Goal: Obtain resource: Obtain resource

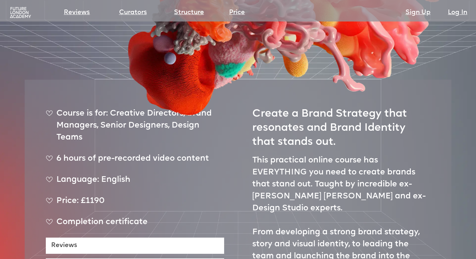
scroll to position [211, 0]
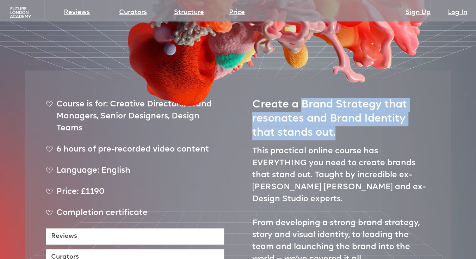
drag, startPoint x: 304, startPoint y: 91, endPoint x: 345, endPoint y: 114, distance: 47.2
click at [345, 114] on h2 "Create a Brand Strategy that resonates and Brand Identity that stands out." at bounding box center [341, 116] width 178 height 49
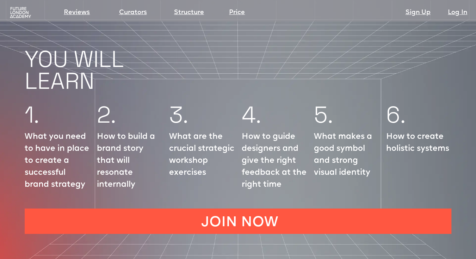
scroll to position [845, 0]
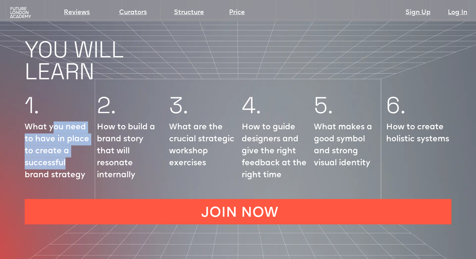
drag, startPoint x: 54, startPoint y: 106, endPoint x: 81, endPoint y: 145, distance: 48.3
click at [81, 145] on p "What you need to have in place to create a successful brand strategy" at bounding box center [57, 152] width 65 height 60
drag, startPoint x: 33, startPoint y: 106, endPoint x: 85, endPoint y: 155, distance: 71.5
click at [85, 155] on p "What you need to have in place to create a successful brand strategy" at bounding box center [57, 152] width 65 height 60
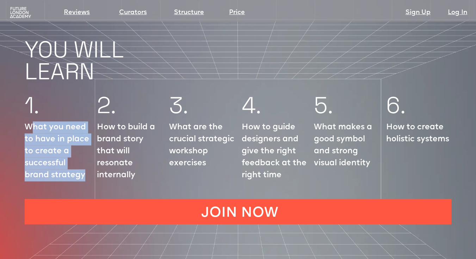
click at [85, 155] on p "What you need to have in place to create a successful brand strategy" at bounding box center [57, 152] width 65 height 60
drag, startPoint x: 85, startPoint y: 155, endPoint x: 23, endPoint y: 101, distance: 82.9
click at [23, 101] on div "1. What you need to have in place to create a successful brand strategy 2. How …" at bounding box center [238, 140] width 476 height 104
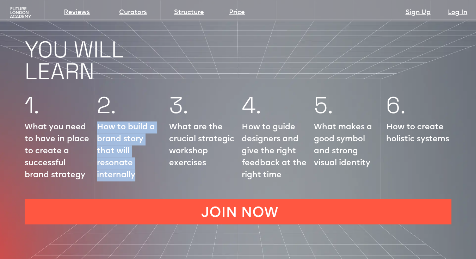
drag, startPoint x: 96, startPoint y: 103, endPoint x: 138, endPoint y: 157, distance: 69.1
click at [138, 157] on div "1. What you need to have in place to create a successful brand strategy 2. How …" at bounding box center [238, 140] width 476 height 104
click at [138, 157] on p "How to build a brand story that will resonate internally" at bounding box center [129, 152] width 65 height 60
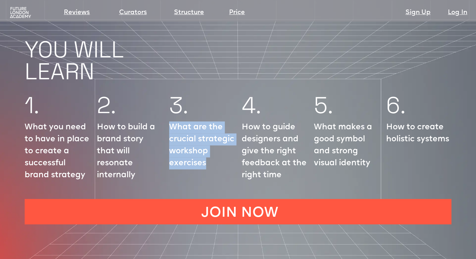
drag, startPoint x: 166, startPoint y: 104, endPoint x: 214, endPoint y: 158, distance: 72.1
click at [214, 158] on div "1. What you need to have in place to create a successful brand strategy 2. How …" at bounding box center [238, 140] width 476 height 104
click at [215, 157] on p "What are the crucial strategic workshop exercises" at bounding box center [201, 146] width 65 height 48
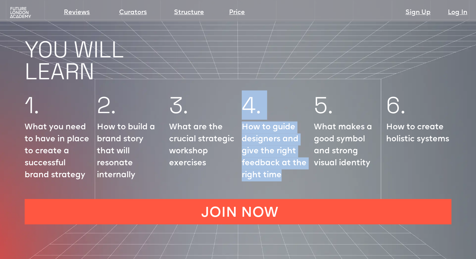
drag, startPoint x: 247, startPoint y: 97, endPoint x: 290, endPoint y: 155, distance: 72.6
click at [290, 155] on div "4. How to guide designers and give the right feedback at the right time" at bounding box center [274, 140] width 65 height 90
click at [290, 155] on p "How to guide designers and give the right feedback at the right time" at bounding box center [274, 152] width 65 height 60
drag, startPoint x: 287, startPoint y: 157, endPoint x: 243, endPoint y: 106, distance: 67.4
click at [243, 122] on p "How to guide designers and give the right feedback at the right time" at bounding box center [274, 152] width 65 height 60
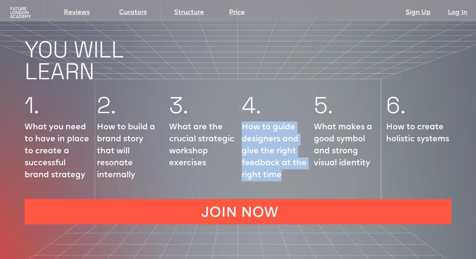
click at [243, 122] on p "How to guide designers and give the right feedback at the right time" at bounding box center [274, 152] width 65 height 60
drag, startPoint x: 243, startPoint y: 106, endPoint x: 294, endPoint y: 155, distance: 70.8
click at [294, 155] on p "How to guide designers and give the right feedback at the right time" at bounding box center [274, 152] width 65 height 60
click at [310, 118] on div "1. What you need to have in place to create a successful brand strategy 2. How …" at bounding box center [238, 140] width 476 height 104
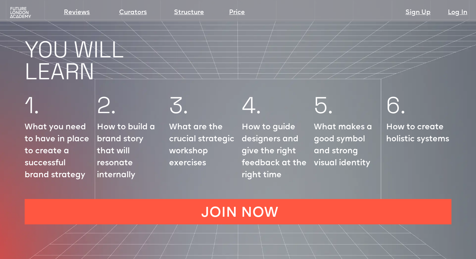
click at [318, 122] on p "What makes a good symbol and strong visual identity" at bounding box center [346, 146] width 65 height 48
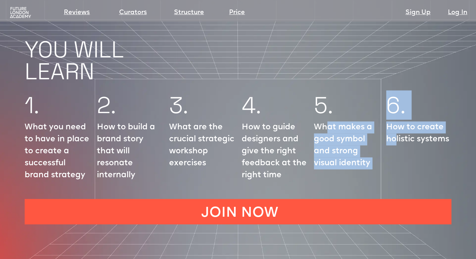
drag, startPoint x: 341, startPoint y: 109, endPoint x: 394, endPoint y: 145, distance: 64.5
click at [394, 145] on div "1. What you need to have in place to create a successful brand strategy 2. How …" at bounding box center [238, 140] width 476 height 104
click at [390, 143] on div "6. How to create holistic systems" at bounding box center [418, 140] width 65 height 90
click at [388, 122] on p "How to create holistic systems" at bounding box center [418, 134] width 65 height 24
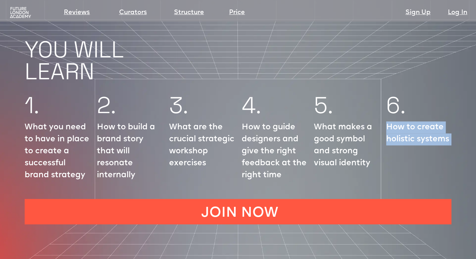
drag, startPoint x: 388, startPoint y: 105, endPoint x: 447, endPoint y: 122, distance: 61.2
click at [447, 122] on p "How to create holistic systems" at bounding box center [418, 134] width 65 height 24
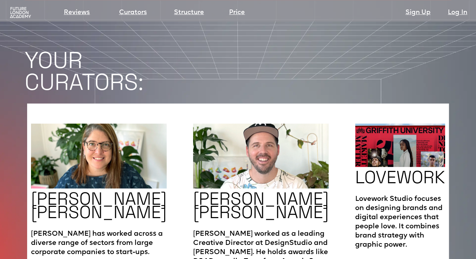
scroll to position [1092, 0]
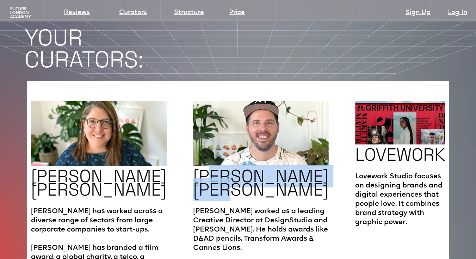
drag, startPoint x: 200, startPoint y: 146, endPoint x: 227, endPoint y: 162, distance: 31.3
click at [227, 169] on h2 "[PERSON_NAME] [PERSON_NAME]" at bounding box center [261, 182] width 136 height 27
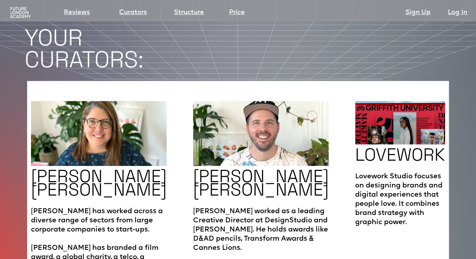
click at [234, 169] on h2 "[PERSON_NAME] [PERSON_NAME]" at bounding box center [261, 182] width 136 height 27
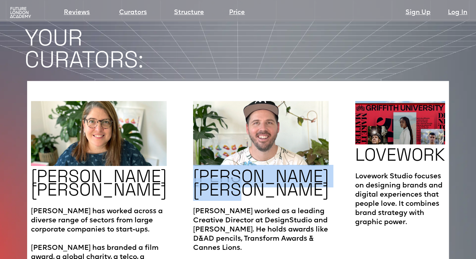
drag, startPoint x: 201, startPoint y: 153, endPoint x: 169, endPoint y: 146, distance: 33.4
click at [169, 146] on div "[PERSON_NAME] [PERSON_NAME] has worked across a diverse range of sectors from l…" at bounding box center [238, 190] width 422 height 219
click at [170, 145] on div "[PERSON_NAME] [PERSON_NAME] has worked across a diverse range of sectors from l…" at bounding box center [238, 190] width 422 height 219
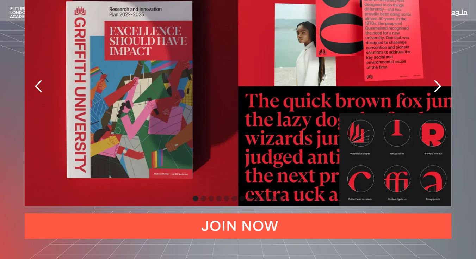
scroll to position [1479, 0]
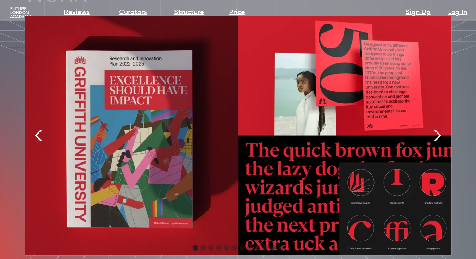
click at [431, 129] on div "next slide" at bounding box center [437, 136] width 14 height 14
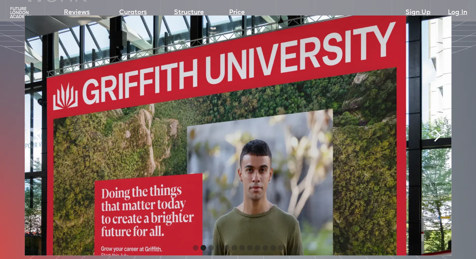
scroll to position [1444, 0]
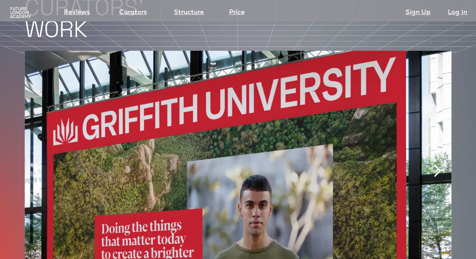
click at [430, 129] on div "next slide" at bounding box center [437, 171] width 28 height 240
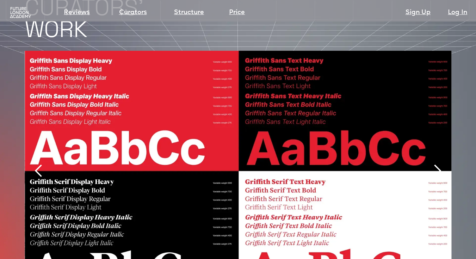
click at [430, 129] on div "next slide" at bounding box center [437, 171] width 28 height 240
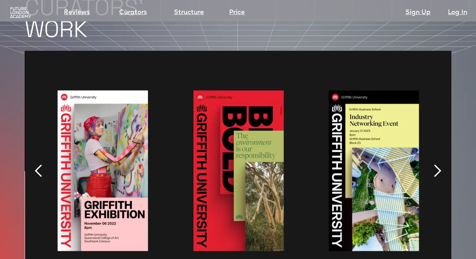
click at [430, 129] on div "next slide" at bounding box center [437, 171] width 28 height 240
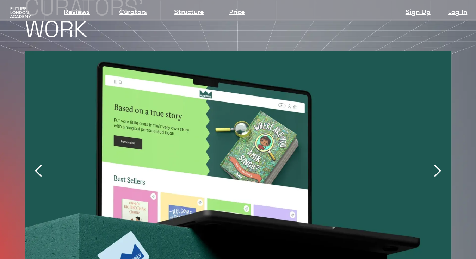
click at [430, 129] on div "next slide" at bounding box center [437, 171] width 28 height 240
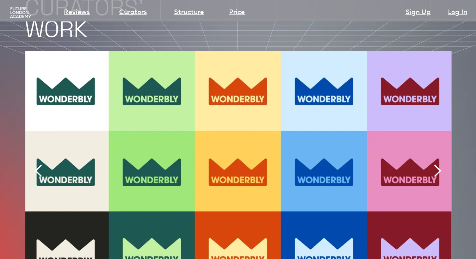
click at [430, 129] on div "next slide" at bounding box center [437, 171] width 28 height 240
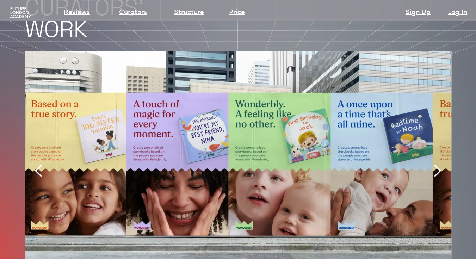
click at [430, 129] on div "next slide" at bounding box center [437, 171] width 28 height 240
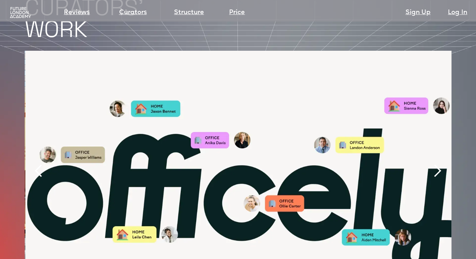
click at [430, 129] on div "next slide" at bounding box center [437, 171] width 28 height 240
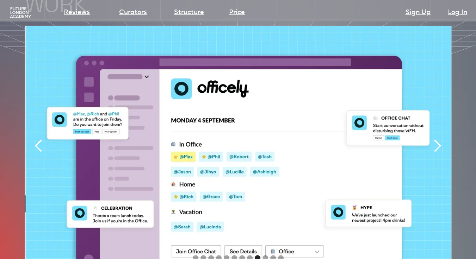
scroll to position [1479, 0]
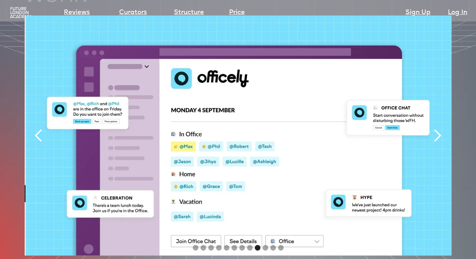
click at [432, 124] on div "next slide" at bounding box center [437, 135] width 28 height 240
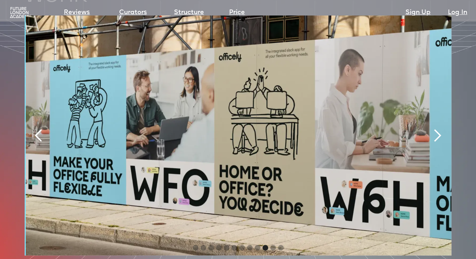
scroll to position [1444, 0]
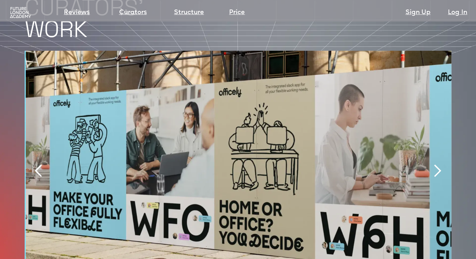
click at [432, 124] on div "next slide" at bounding box center [437, 171] width 28 height 240
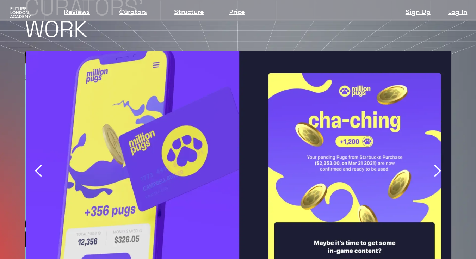
click at [432, 124] on div "next slide" at bounding box center [437, 171] width 28 height 240
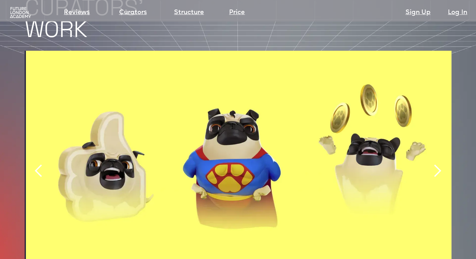
click at [432, 124] on div "next slide" at bounding box center [437, 171] width 28 height 240
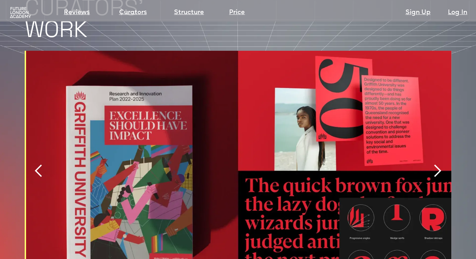
click at [432, 124] on div "next slide" at bounding box center [437, 171] width 28 height 240
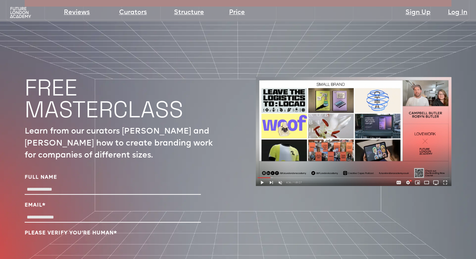
scroll to position [2290, 0]
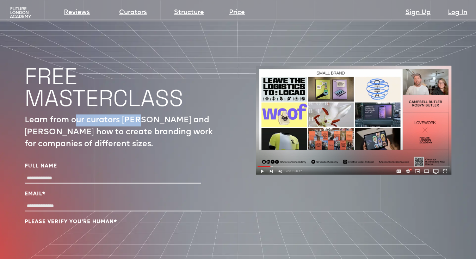
drag, startPoint x: 74, startPoint y: 98, endPoint x: 149, endPoint y: 107, distance: 75.9
click at [149, 114] on p "Learn from our curators [PERSON_NAME] and [PERSON_NAME] how to create branding …" at bounding box center [123, 132] width 196 height 36
click at [131, 163] on label "Full Name" at bounding box center [113, 166] width 176 height 7
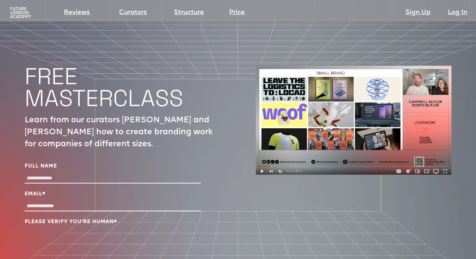
click at [131, 173] on input "Full Name" at bounding box center [113, 178] width 176 height 10
click at [128, 173] on input "Full Name" at bounding box center [113, 178] width 176 height 10
type input "**********"
click at [75, 201] on input "Email *" at bounding box center [113, 206] width 176 height 10
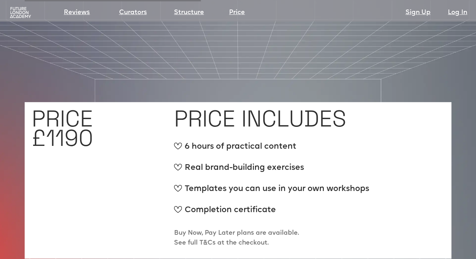
scroll to position [2607, 0]
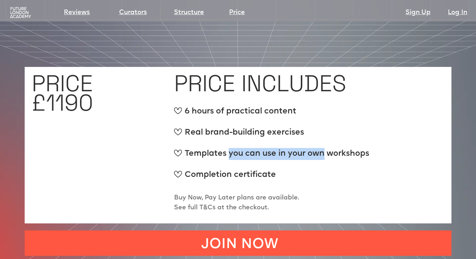
drag, startPoint x: 229, startPoint y: 142, endPoint x: 325, endPoint y: 134, distance: 97.1
click at [325, 148] on div "Templates you can use in your own workshops" at bounding box center [271, 157] width 195 height 18
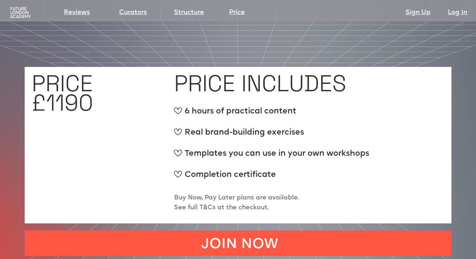
click at [326, 148] on div "Templates you can use in your own workshops" at bounding box center [271, 157] width 195 height 18
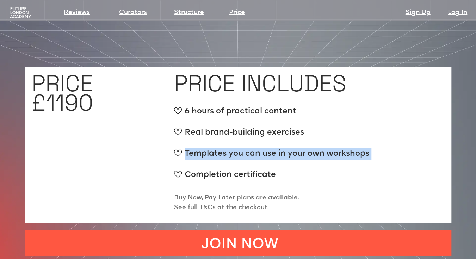
click at [326, 148] on div "Templates you can use in your own workshops" at bounding box center [271, 157] width 195 height 18
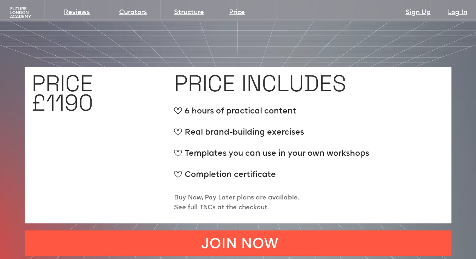
click at [318, 169] on div "Completion certificate" at bounding box center [271, 178] width 195 height 18
click at [271, 169] on div "Completion certificate" at bounding box center [271, 178] width 195 height 18
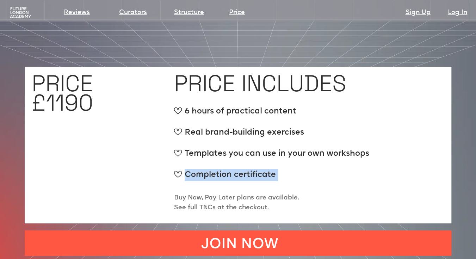
click at [271, 169] on div "Completion certificate" at bounding box center [271, 178] width 195 height 18
click at [296, 169] on div "Completion certificate" at bounding box center [271, 178] width 195 height 18
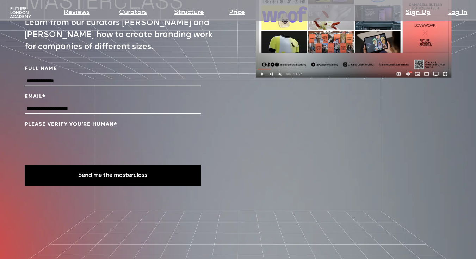
click at [95, 104] on input "**********" at bounding box center [113, 109] width 176 height 10
type input "*"
type input "**********"
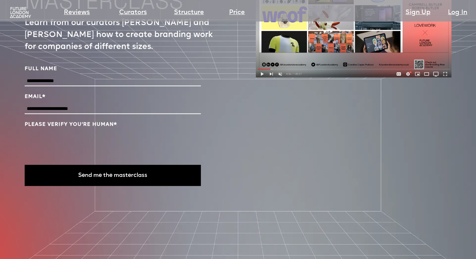
click at [138, 165] on button "Send me the masterclass" at bounding box center [113, 175] width 176 height 21
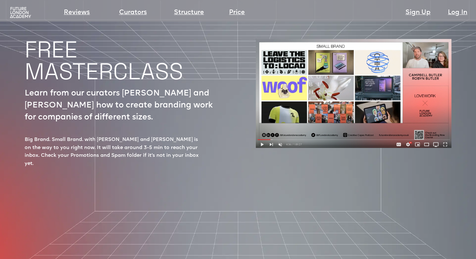
scroll to position [2281, 0]
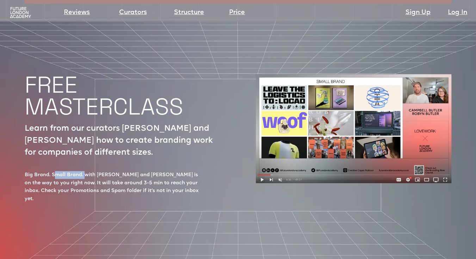
drag, startPoint x: 54, startPoint y: 153, endPoint x: 84, endPoint y: 155, distance: 30.3
click at [84, 171] on div "Big Brand. Small Brand. with [PERSON_NAME] and [PERSON_NAME] is on the way to y…" at bounding box center [113, 187] width 176 height 32
drag, startPoint x: 105, startPoint y: 154, endPoint x: 174, endPoint y: 155, distance: 69.4
click at [174, 171] on div "Big Brand. Small Brand. with [PERSON_NAME] and [PERSON_NAME] is on the way to y…" at bounding box center [113, 187] width 176 height 32
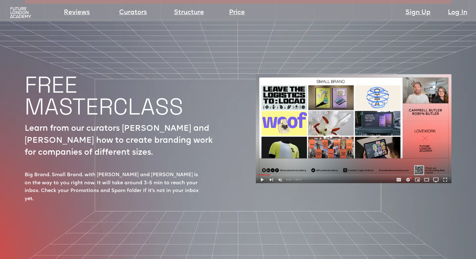
click at [174, 171] on div "Big Brand. Small Brand. with [PERSON_NAME] and [PERSON_NAME] is on the way to y…" at bounding box center [113, 187] width 176 height 32
drag, startPoint x: 74, startPoint y: 163, endPoint x: 113, endPoint y: 162, distance: 39.8
click at [113, 171] on div "Big Brand. Small Brand. with [PERSON_NAME] and [PERSON_NAME] is on the way to y…" at bounding box center [113, 187] width 176 height 32
drag, startPoint x: 188, startPoint y: 162, endPoint x: 201, endPoint y: 162, distance: 12.7
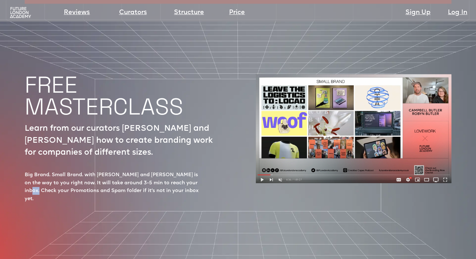
click at [201, 162] on div "**********" at bounding box center [123, 182] width 196 height 41
click at [201, 164] on div "**********" at bounding box center [123, 182] width 196 height 41
click at [186, 174] on div "Big Brand. Small Brand. with [PERSON_NAME] and [PERSON_NAME] is on the way to y…" at bounding box center [113, 187] width 176 height 32
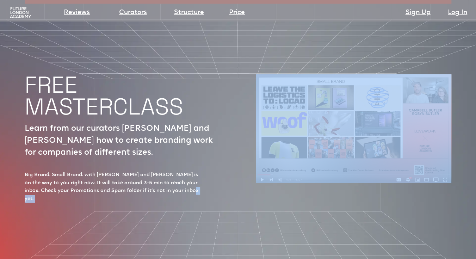
click at [186, 174] on div "Big Brand. Small Brand. with [PERSON_NAME] and [PERSON_NAME] is on the way to y…" at bounding box center [113, 187] width 176 height 32
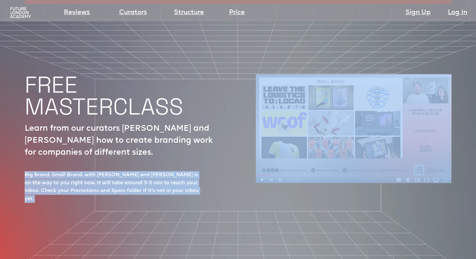
click at [186, 174] on div "Big Brand. Small Brand. with [PERSON_NAME] and [PERSON_NAME] is on the way to y…" at bounding box center [113, 187] width 176 height 32
click at [188, 171] on div "Big Brand. Small Brand. with [PERSON_NAME] and [PERSON_NAME] is on the way to y…" at bounding box center [113, 187] width 176 height 32
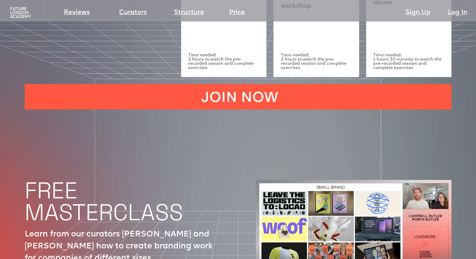
click at [350, 184] on img at bounding box center [353, 234] width 195 height 109
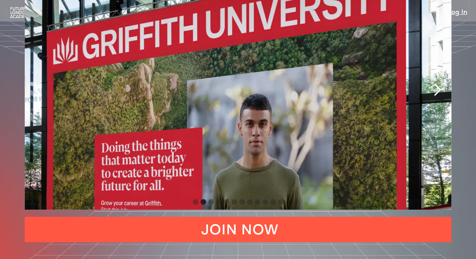
scroll to position [1515, 0]
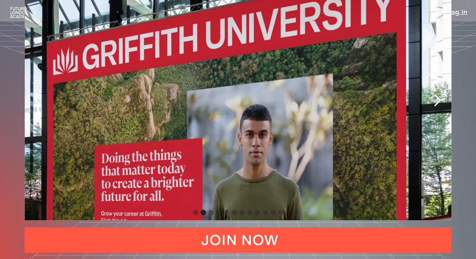
click at [439, 93] on div "next slide" at bounding box center [437, 100] width 14 height 14
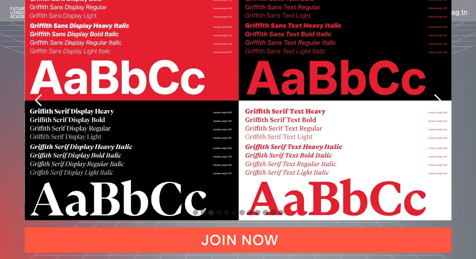
click at [439, 93] on div "next slide" at bounding box center [437, 100] width 14 height 14
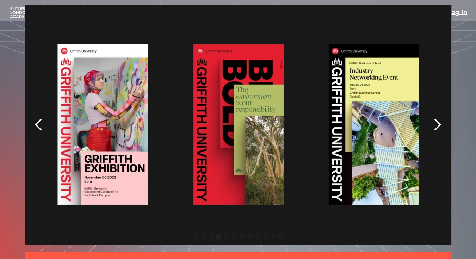
scroll to position [1479, 0]
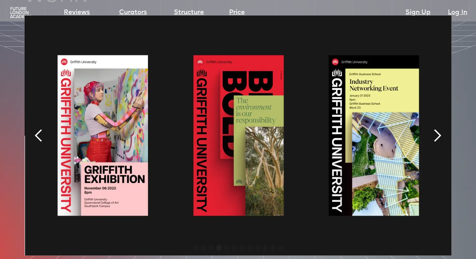
click at [436, 129] on div "next slide" at bounding box center [437, 136] width 14 height 14
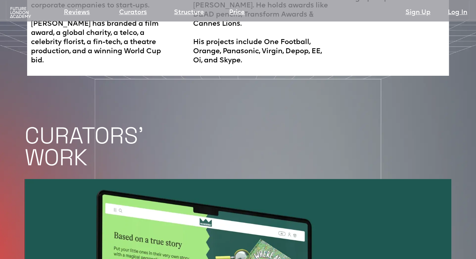
scroll to position [1268, 0]
